Goal: Check status: Check status

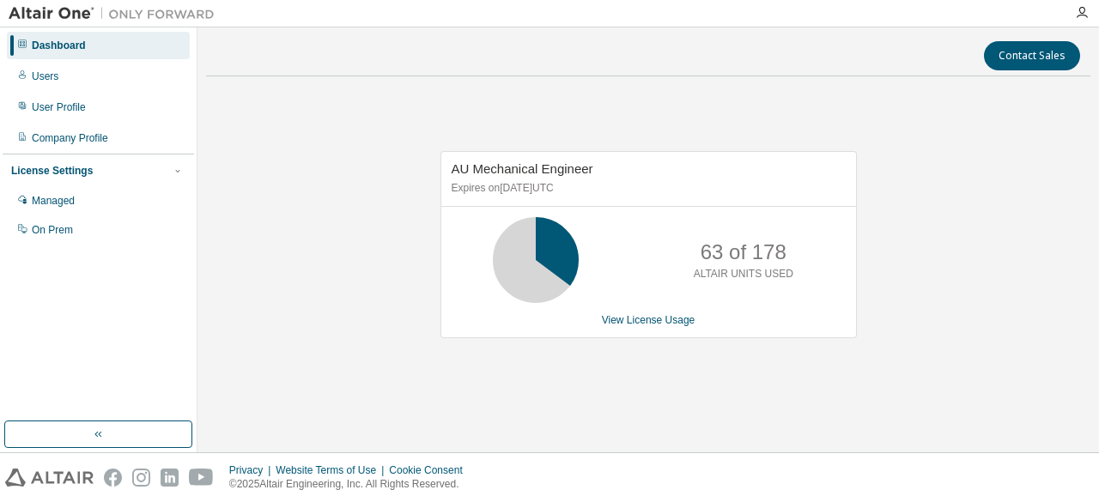
click at [636, 326] on div "AU Mechanical Engineer Expires on [DATE] UTC 63 of 178 ALTAIR UNITS USED View L…" at bounding box center [649, 244] width 417 height 187
click at [637, 317] on link "View License Usage" at bounding box center [649, 320] width 94 height 12
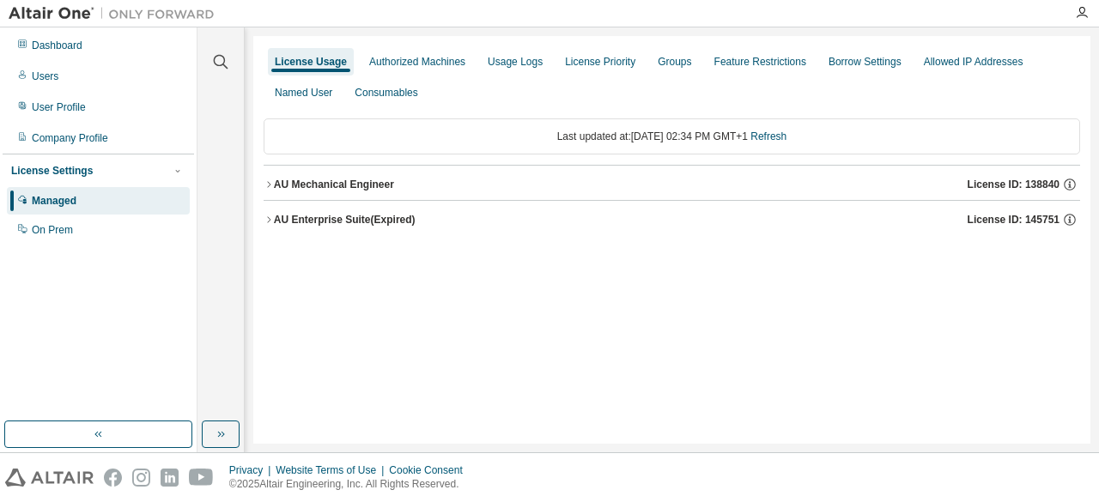
click at [356, 181] on div "AU Mechanical Engineer" at bounding box center [334, 185] width 120 height 14
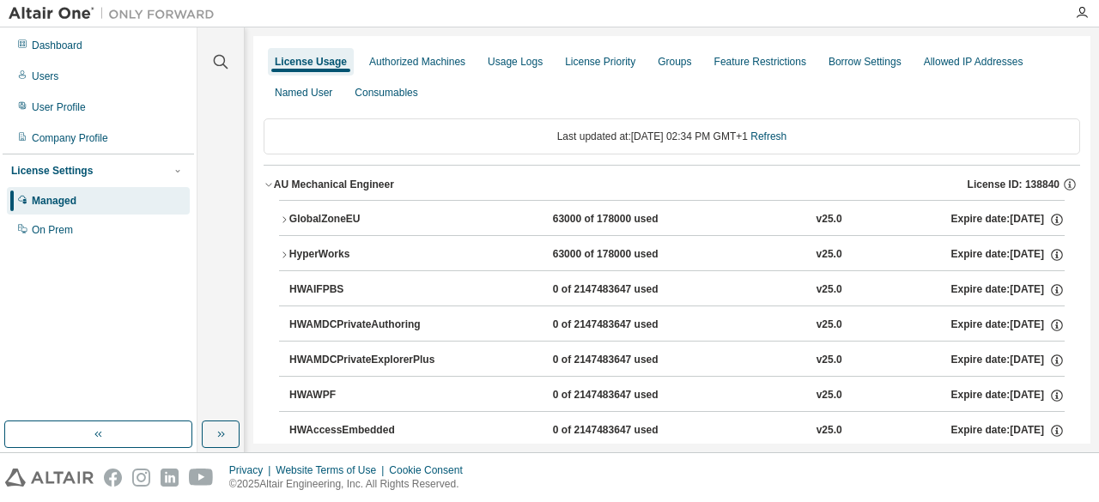
click at [351, 216] on div "GlobalZoneEU" at bounding box center [366, 219] width 155 height 15
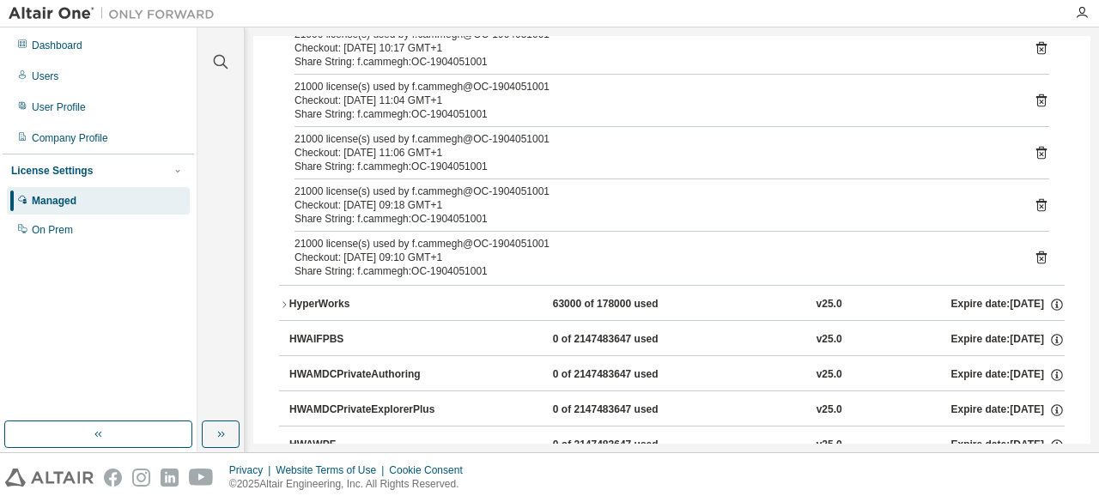
scroll to position [576, 0]
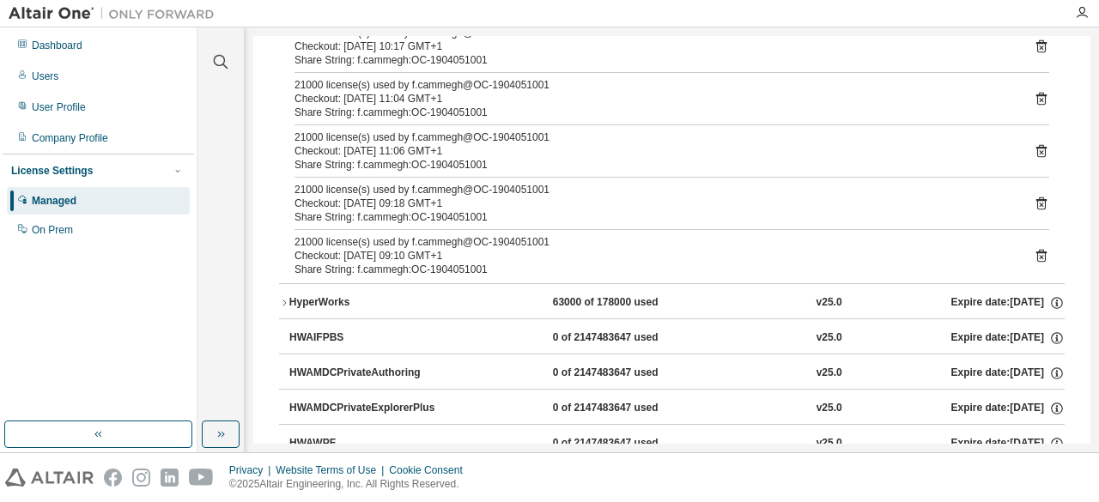
click at [556, 298] on div "63000 of 178000 used" at bounding box center [630, 302] width 155 height 15
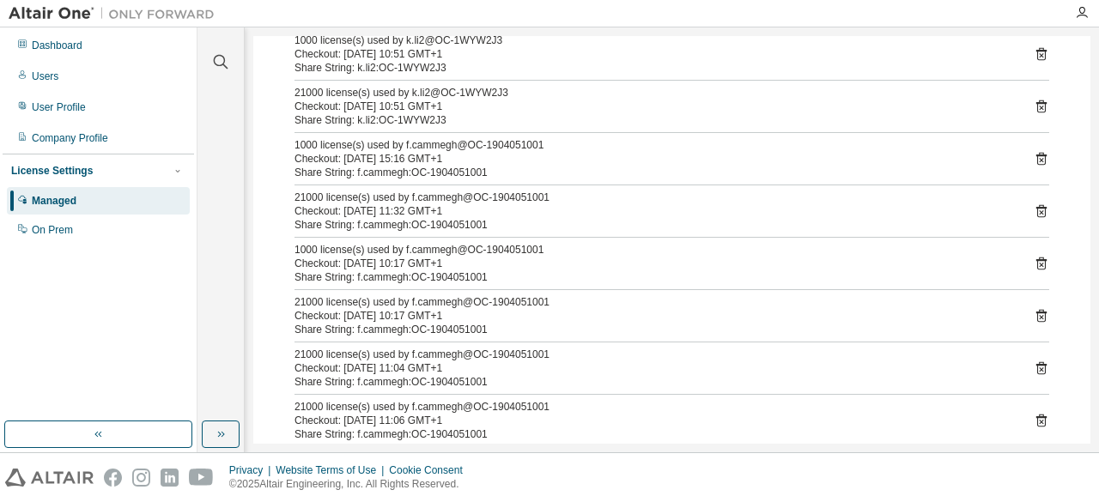
scroll to position [0, 0]
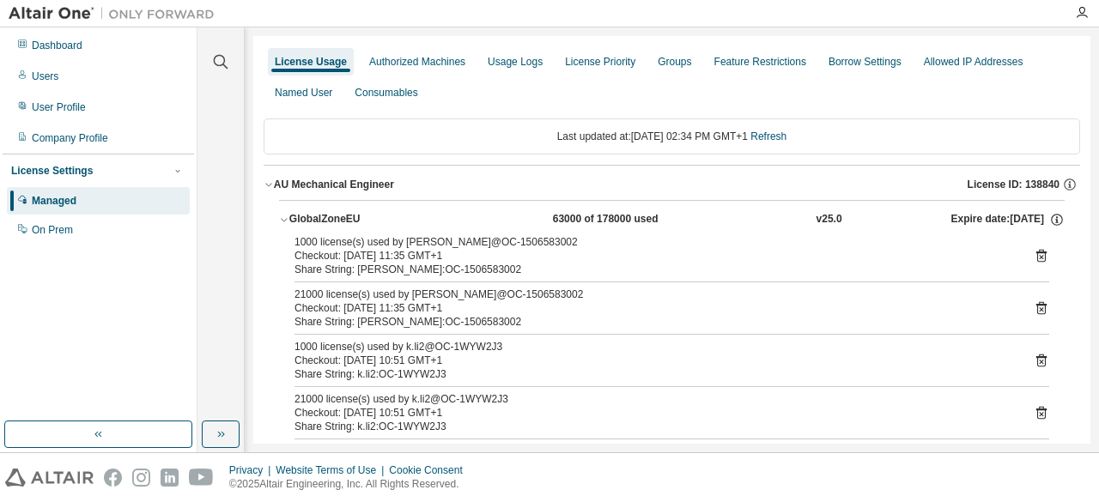
click at [319, 174] on button "AU Mechanical Engineer License ID: 138840" at bounding box center [672, 185] width 817 height 38
